Goal: Task Accomplishment & Management: Use online tool/utility

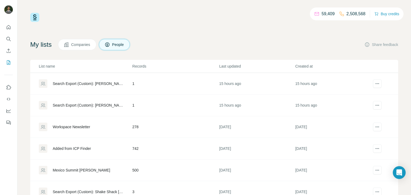
click at [101, 83] on div "Search Export (Custom): [PERSON_NAME] - [DATE] 21:38" at bounding box center [88, 83] width 71 height 5
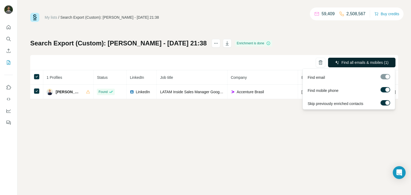
click at [377, 64] on span "Find all emails & mobiles (1)" at bounding box center [364, 62] width 47 height 5
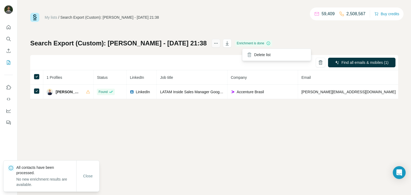
click at [219, 46] on icon "actions" at bounding box center [215, 43] width 5 height 5
click at [374, 39] on div "My lists / Search Export (Custom): [PERSON_NAME] - [DATE] 21:38 59,409 2,508,56…" at bounding box center [214, 56] width 368 height 86
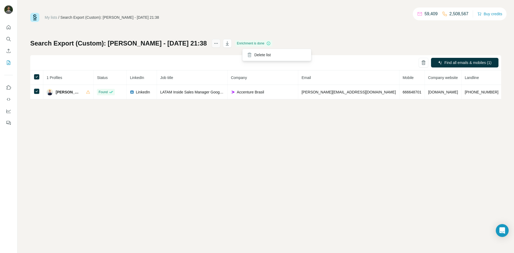
click at [220, 43] on button "actions" at bounding box center [216, 43] width 9 height 9
click at [8, 66] on button "My lists" at bounding box center [8, 63] width 9 height 10
